Goal: Task Accomplishment & Management: Manage account settings

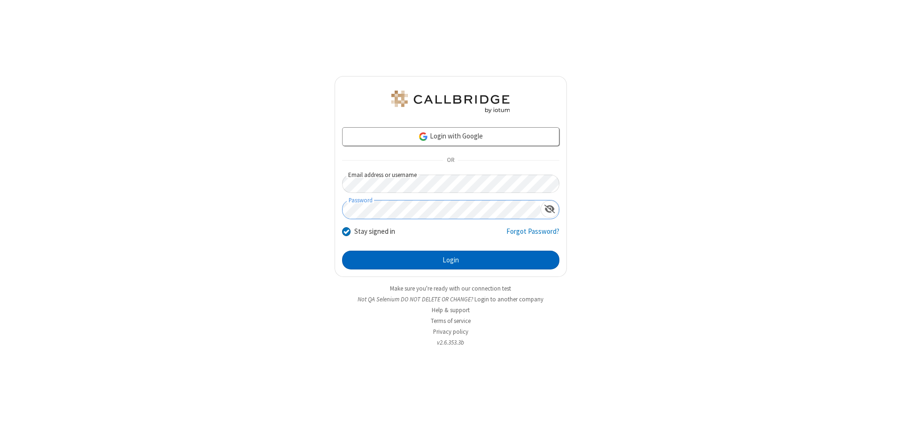
click at [450, 260] on button "Login" at bounding box center [450, 260] width 217 height 19
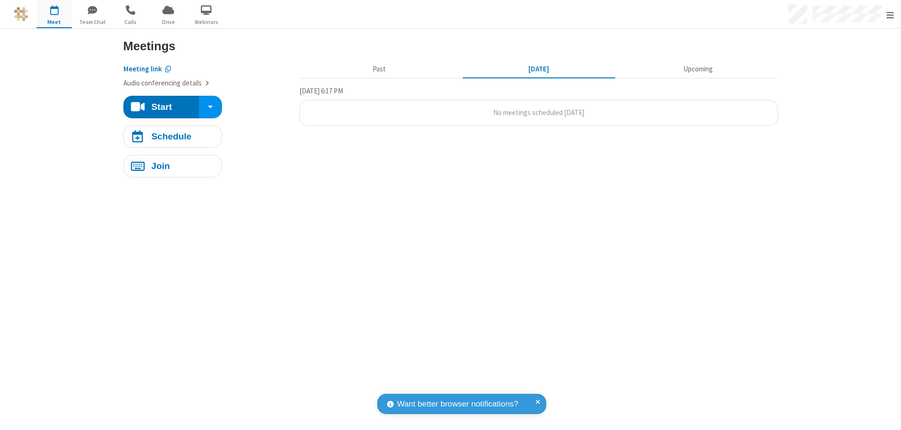
click at [890, 15] on span "Open menu" at bounding box center [890, 14] width 8 height 9
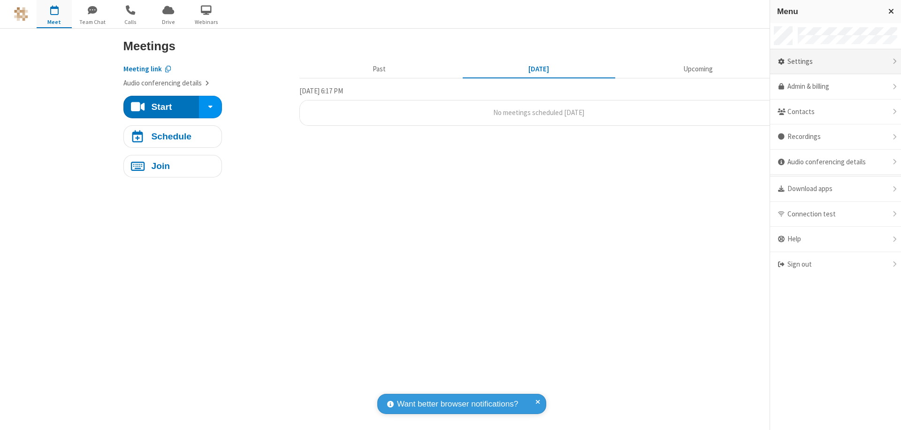
click at [835, 61] on div "Settings" at bounding box center [835, 61] width 131 height 25
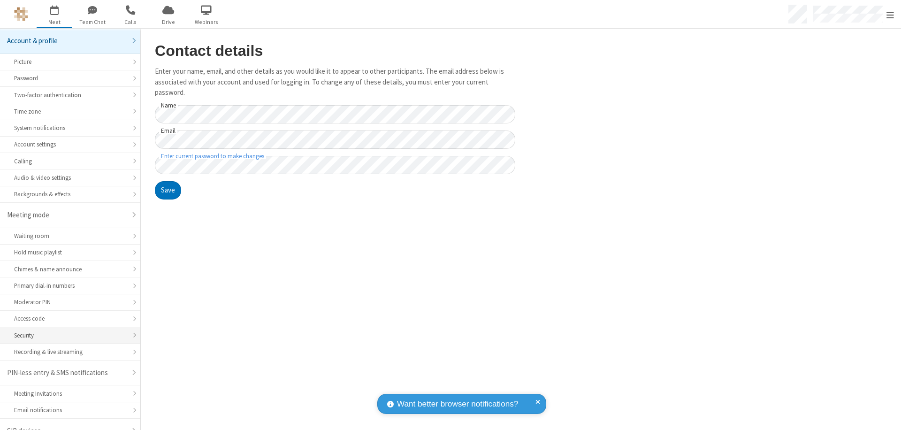
click at [67, 331] on div "Security" at bounding box center [70, 335] width 112 height 9
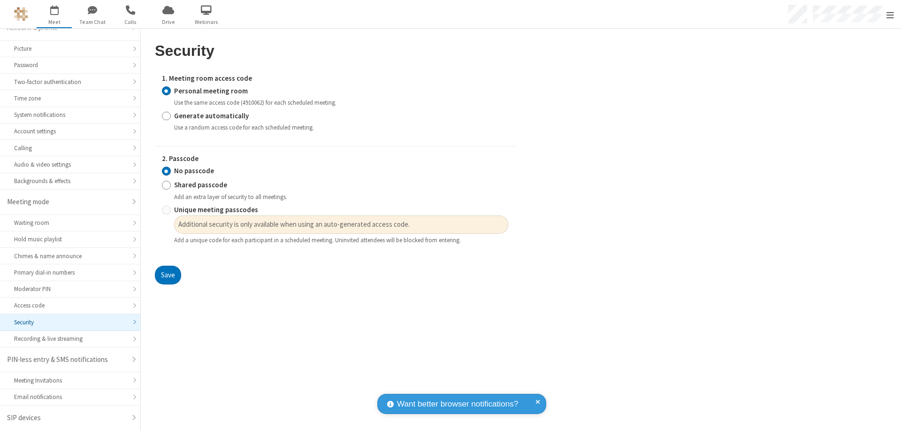
click at [166, 115] on input "Generate automatically" at bounding box center [166, 116] width 9 height 10
radio input "true"
click at [166, 215] on input "Unique meeting passcodes" at bounding box center [166, 210] width 9 height 10
radio input "true"
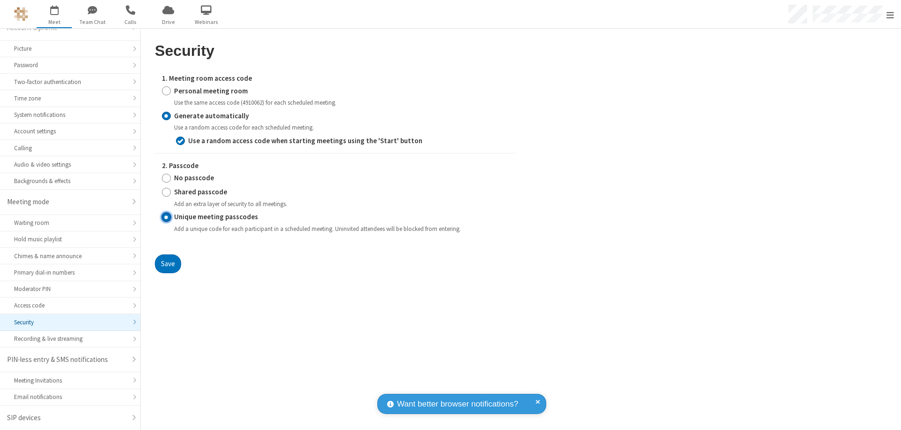
click at [168, 263] on button "Save" at bounding box center [168, 263] width 26 height 19
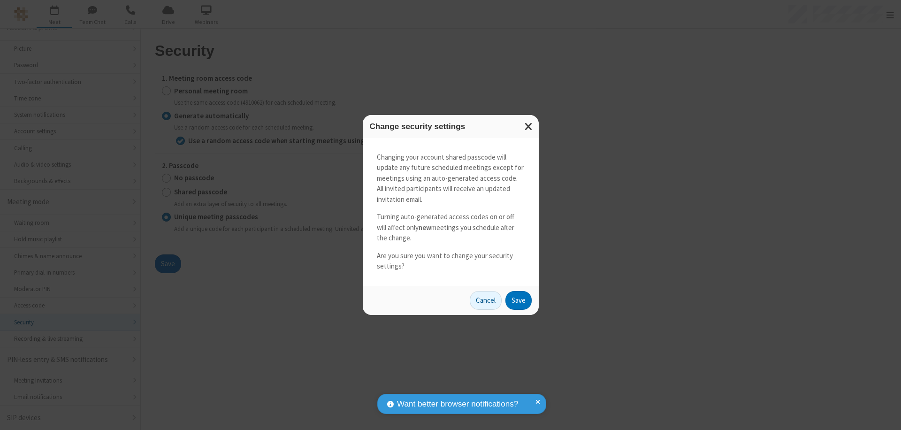
click at [518, 300] on button "Save" at bounding box center [518, 300] width 26 height 19
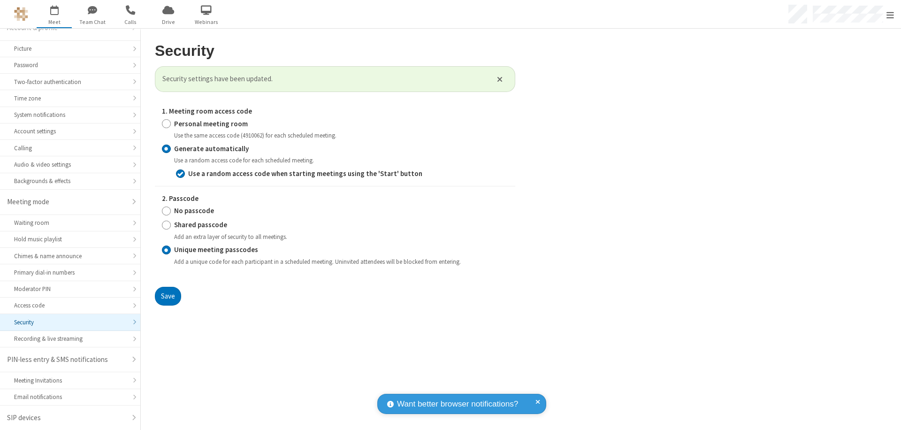
click at [890, 15] on span "Open menu" at bounding box center [890, 14] width 8 height 9
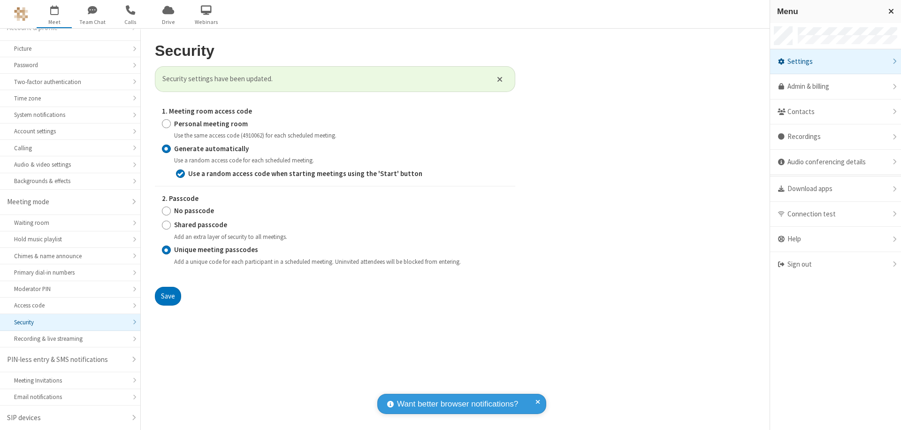
click at [54, 14] on span "button" at bounding box center [54, 10] width 35 height 16
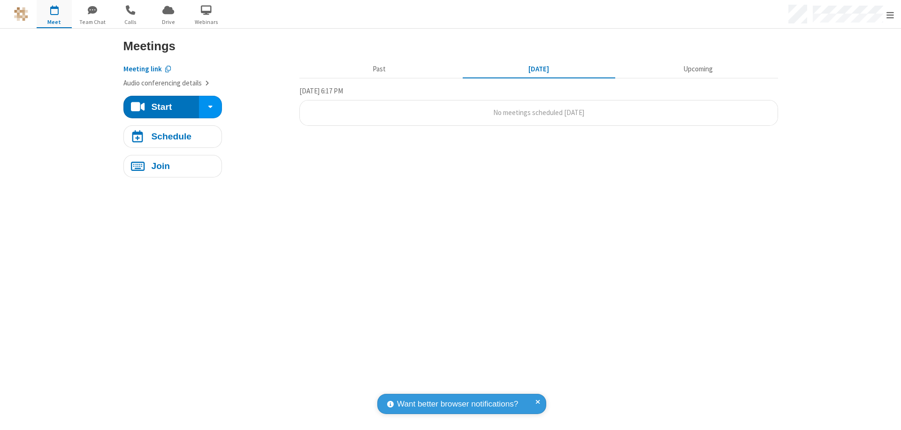
click at [172, 136] on h4 "Schedule" at bounding box center [171, 136] width 40 height 9
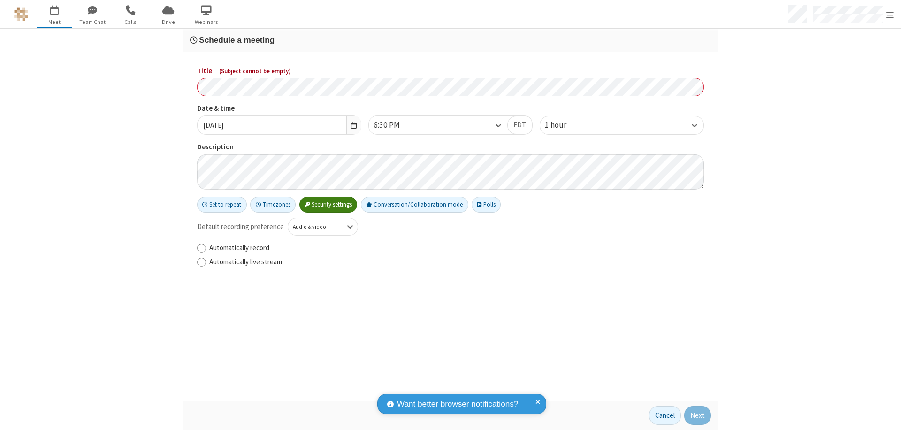
click at [450, 40] on h3 "Schedule a meeting" at bounding box center [450, 40] width 521 height 9
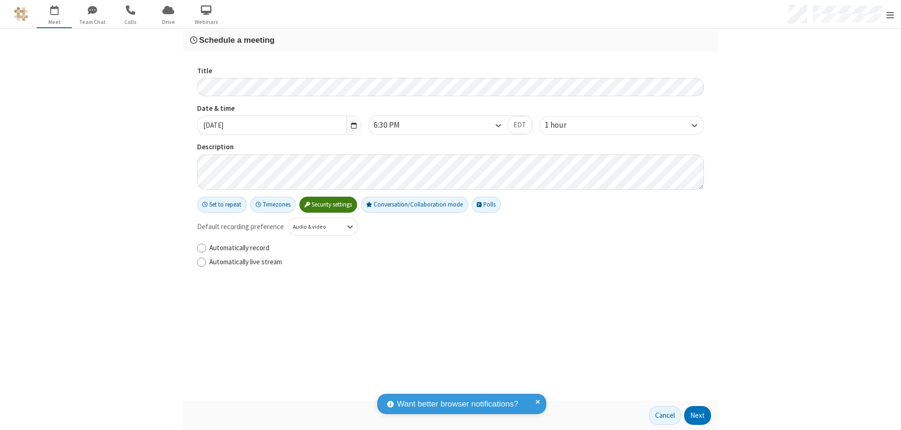
click at [698, 415] on button "Next" at bounding box center [697, 415] width 27 height 19
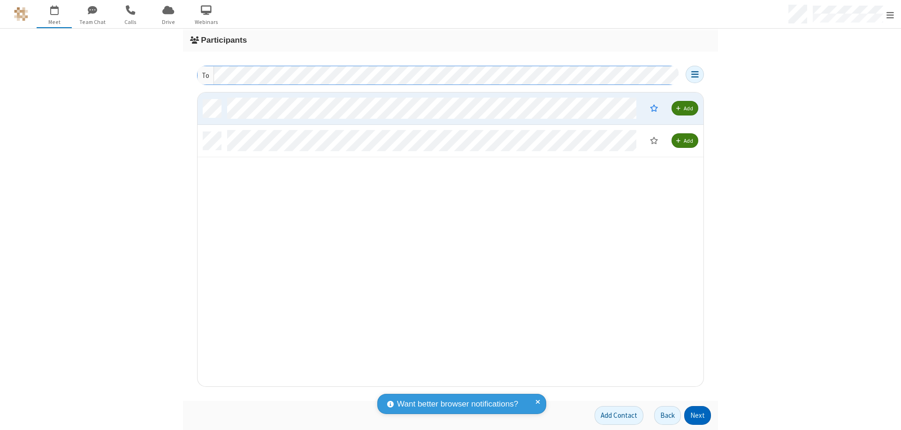
click at [698, 415] on button "Next" at bounding box center [697, 415] width 27 height 19
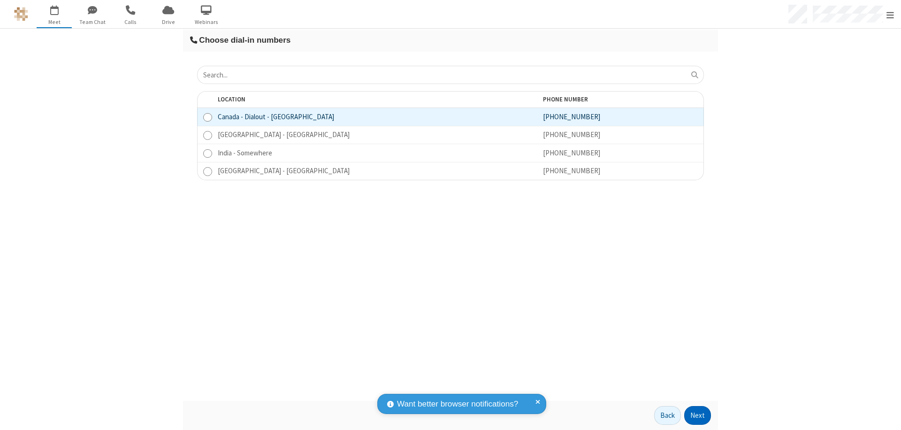
click at [698, 415] on button "Next" at bounding box center [697, 415] width 27 height 19
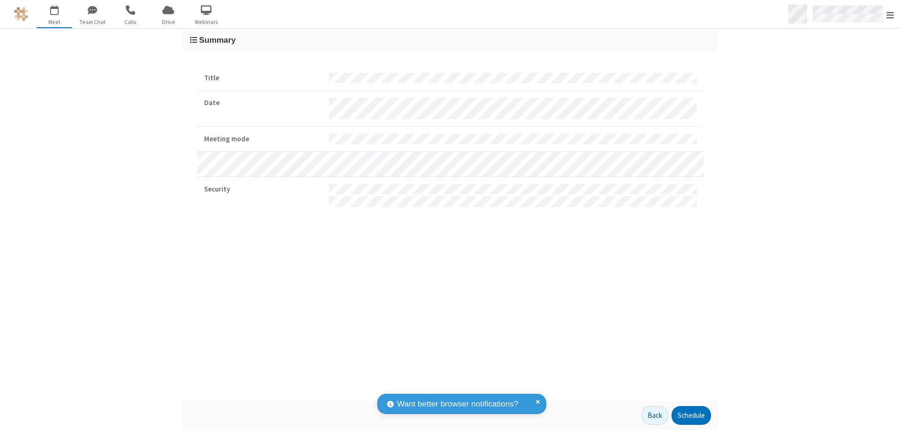
click at [890, 15] on span "Open menu" at bounding box center [890, 14] width 8 height 9
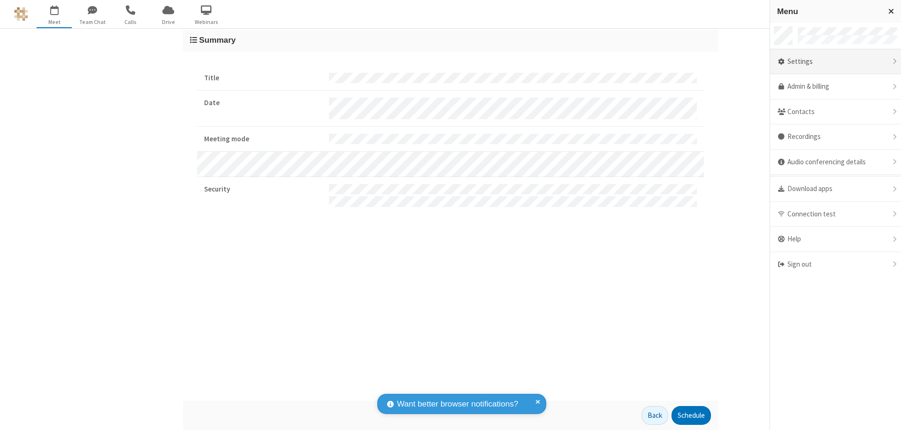
click at [835, 61] on div "Settings" at bounding box center [835, 61] width 131 height 25
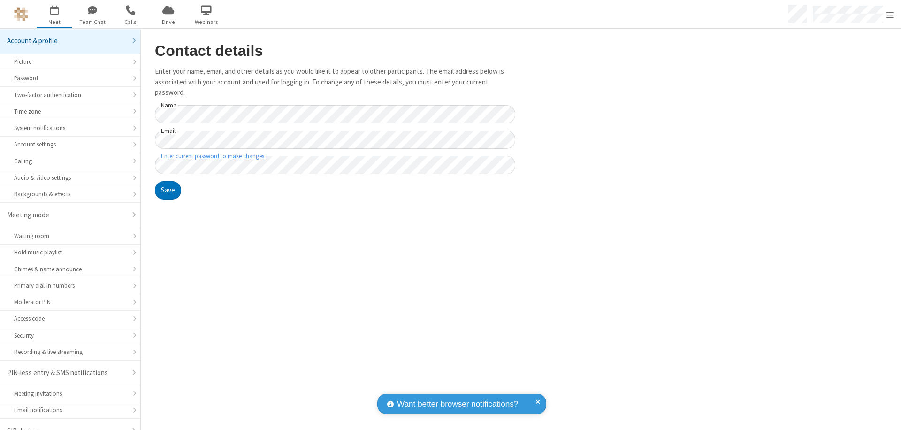
scroll to position [13, 0]
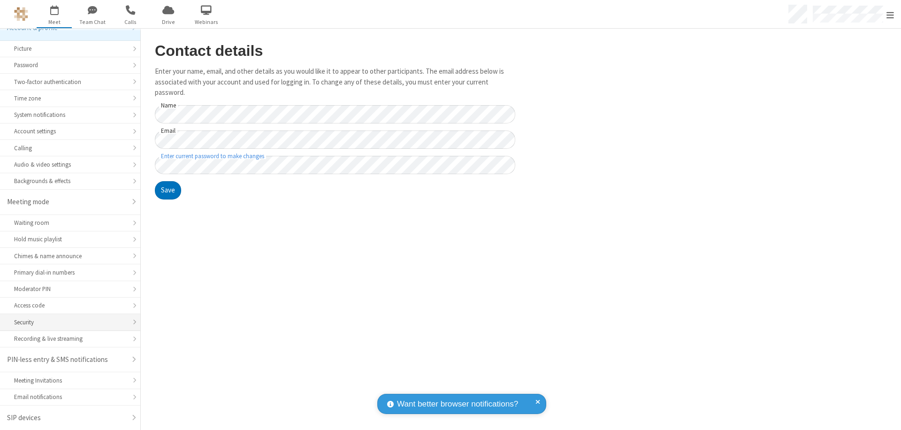
click at [67, 322] on div "Security" at bounding box center [70, 322] width 112 height 9
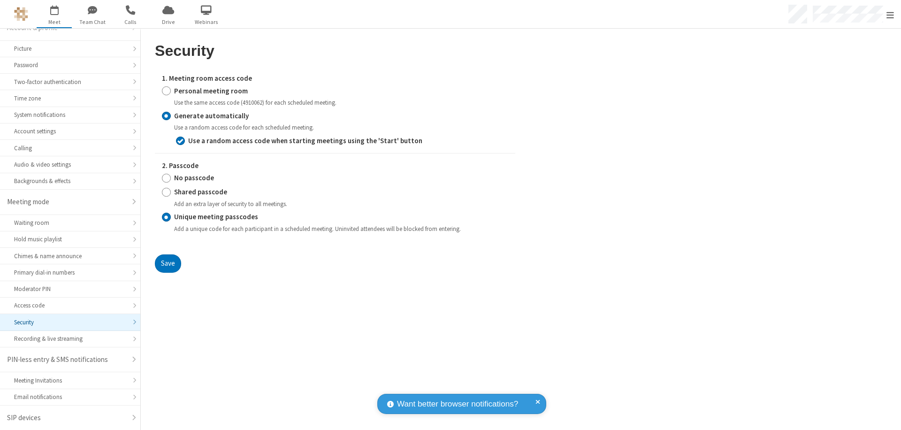
click at [166, 91] on input "Personal meeting room" at bounding box center [166, 91] width 9 height 10
radio input "true"
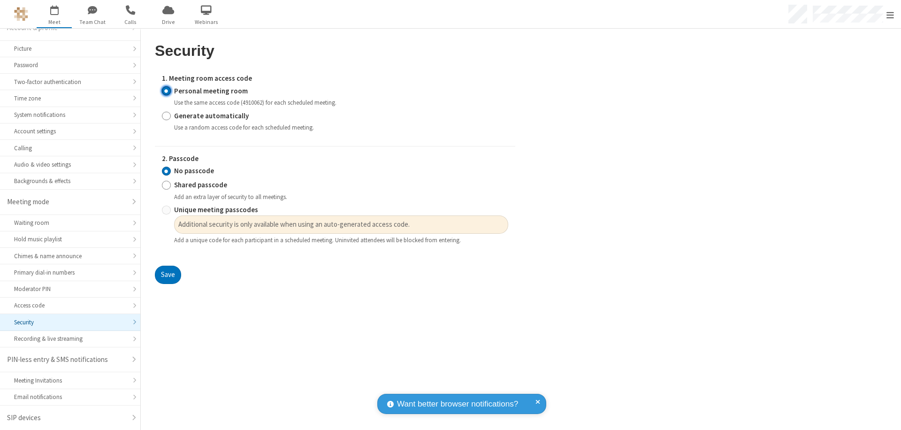
click at [166, 171] on input "No passcode" at bounding box center [166, 171] width 9 height 10
click at [168, 275] on button "Save" at bounding box center [168, 275] width 26 height 19
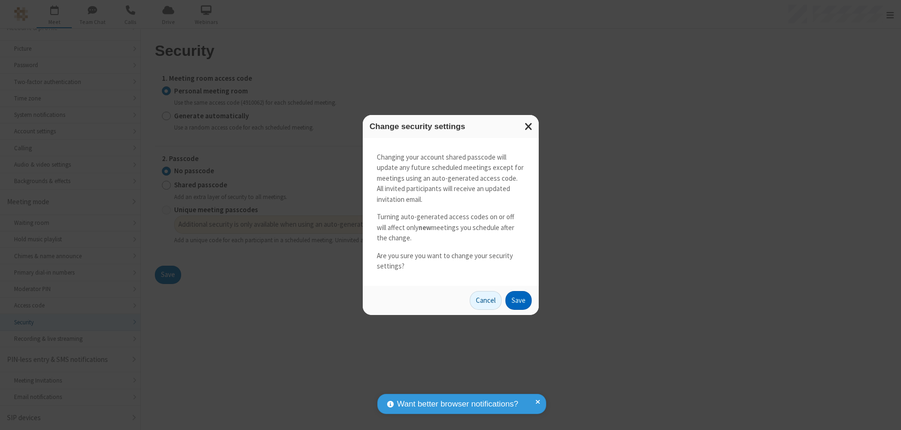
click at [518, 300] on button "Save" at bounding box center [518, 300] width 26 height 19
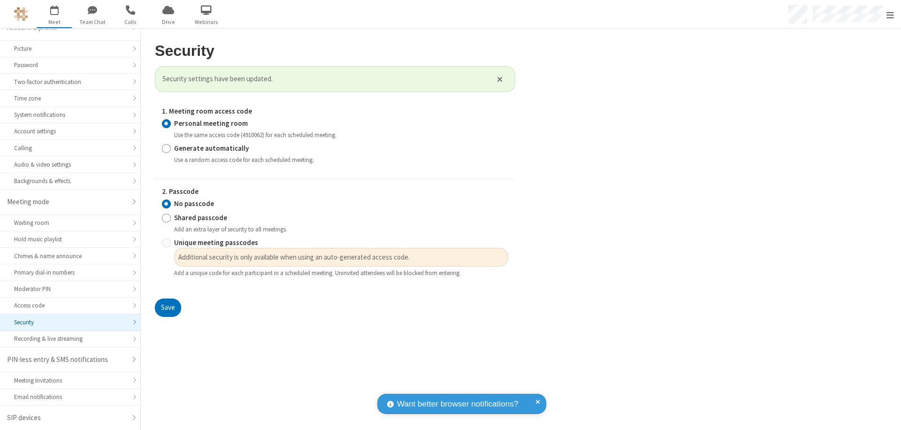
click at [890, 14] on span "Open menu" at bounding box center [890, 14] width 8 height 9
